Goal: Book appointment/travel/reservation

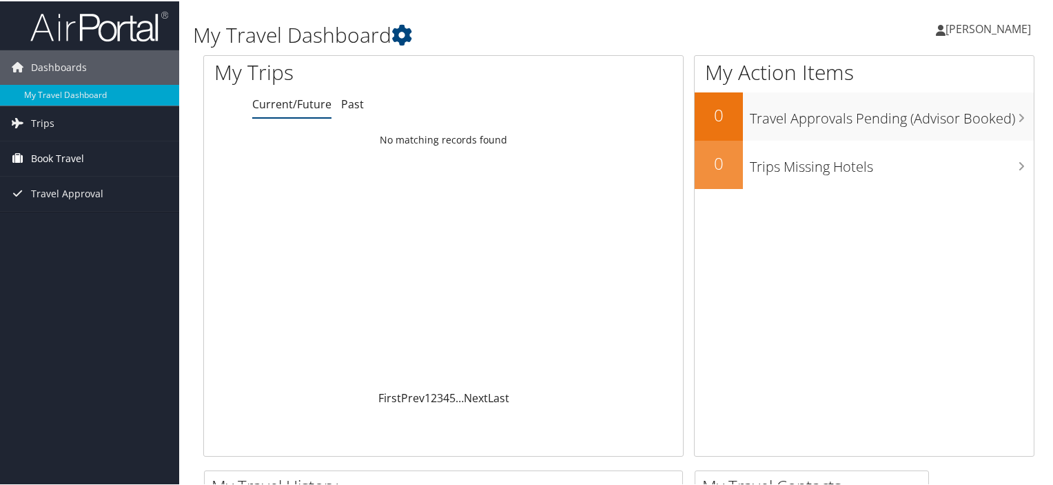
click at [66, 159] on span "Book Travel" at bounding box center [57, 157] width 53 height 34
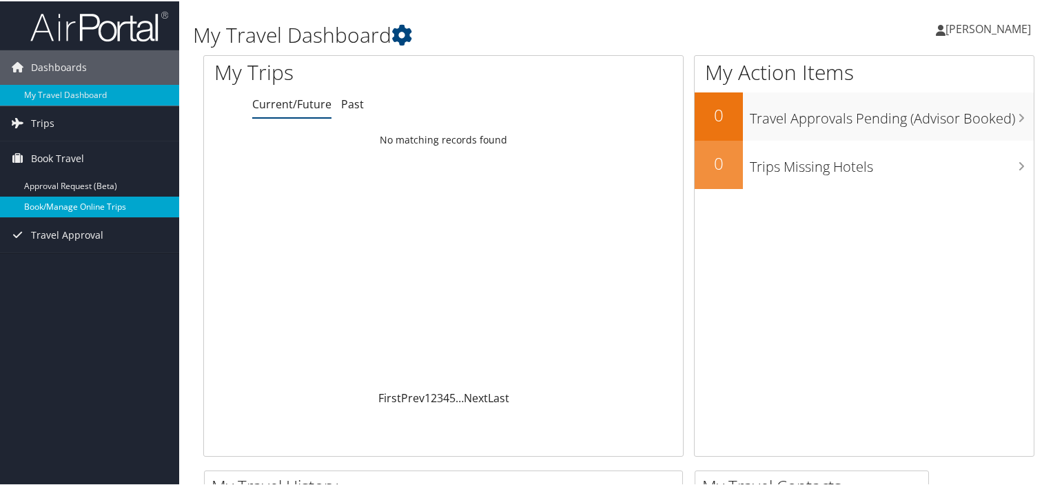
click at [80, 204] on link "Book/Manage Online Trips" at bounding box center [89, 205] width 179 height 21
click at [53, 206] on link "Book/Manage Online Trips" at bounding box center [89, 205] width 179 height 21
